Goal: Find specific page/section: Find specific page/section

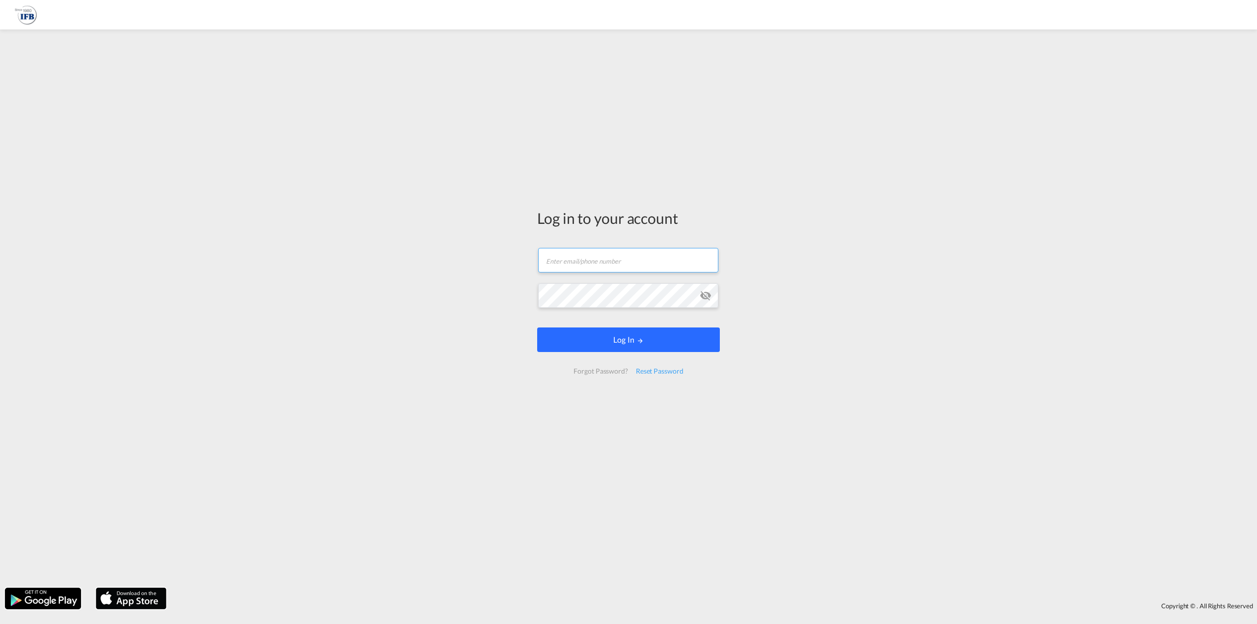
type input "[PERSON_NAME][EMAIL_ADDRESS][DOMAIN_NAME]"
click at [612, 343] on button "Log In" at bounding box center [628, 339] width 183 height 25
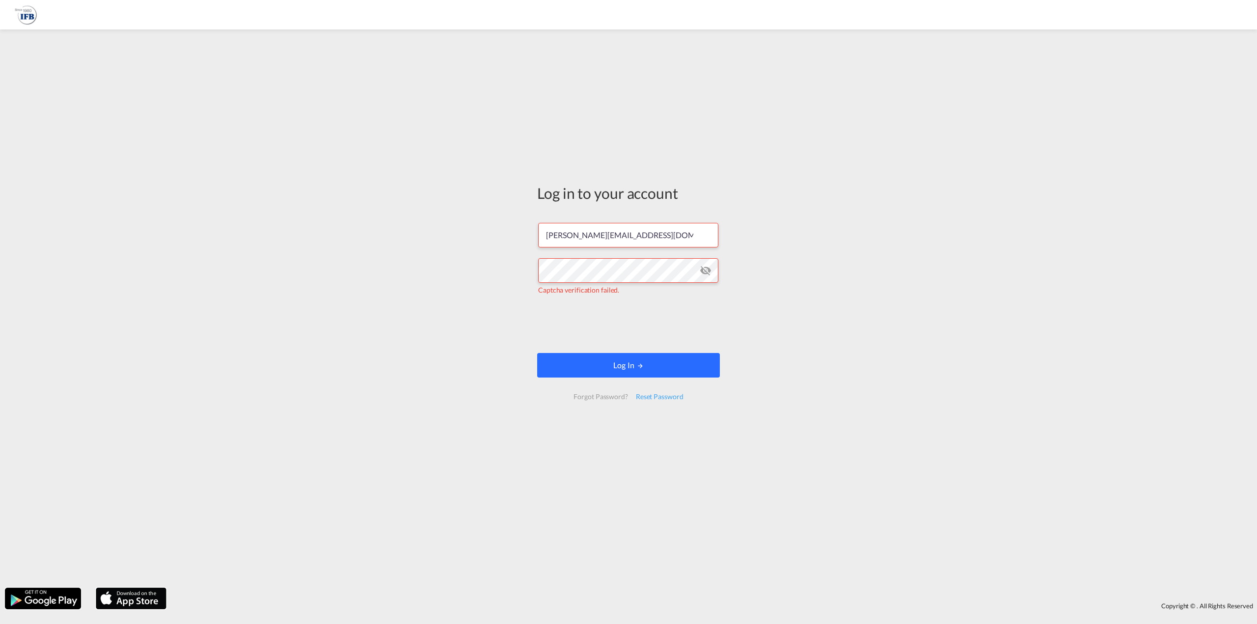
click at [625, 365] on button "Log In" at bounding box center [628, 365] width 183 height 25
